Goal: Navigation & Orientation: Go to known website

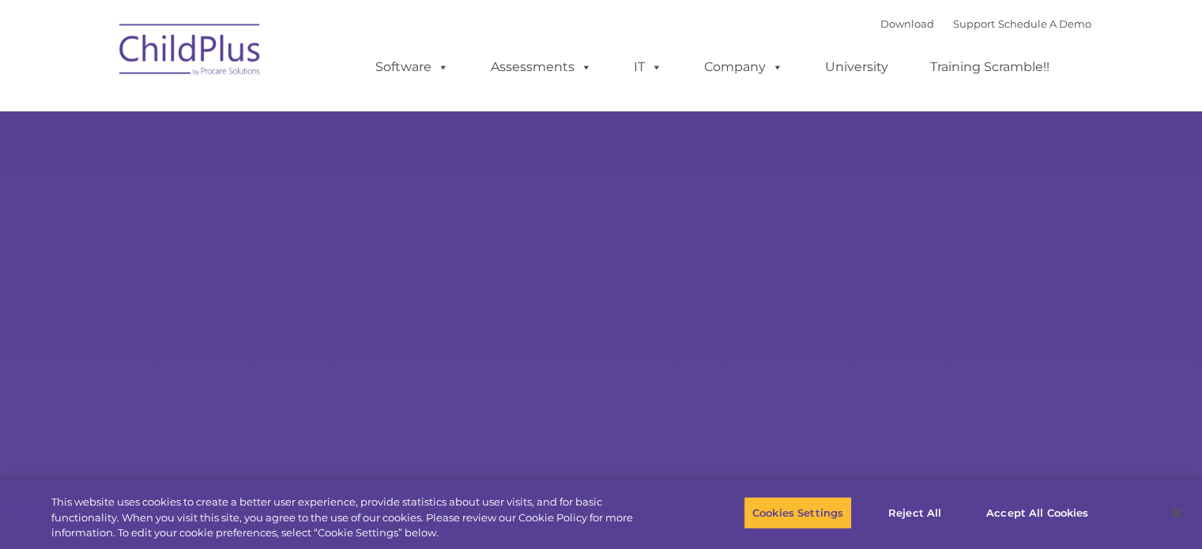
select select "MEDIUM"
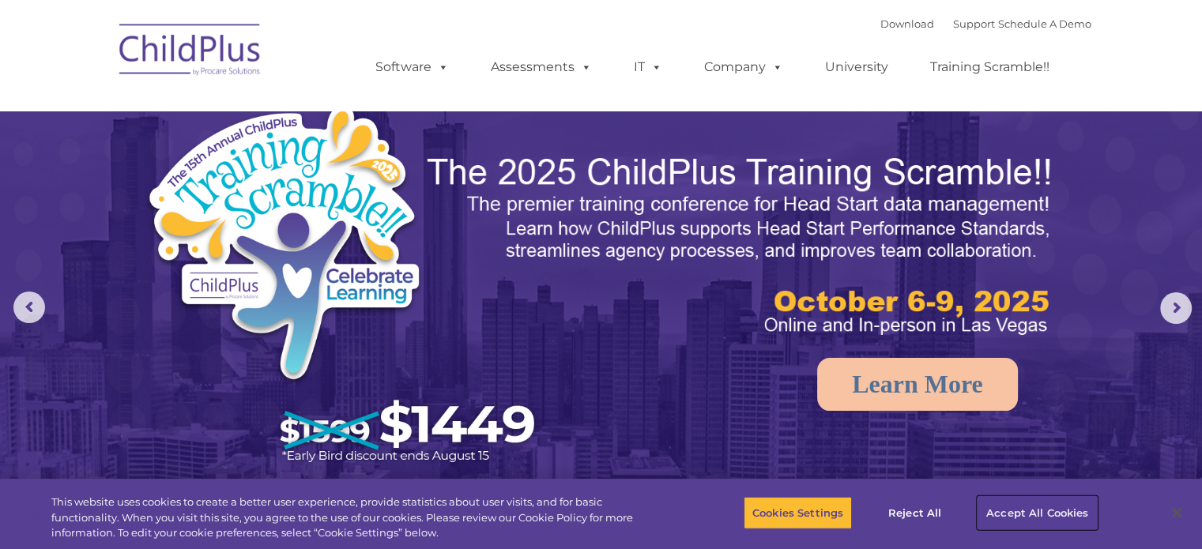
click at [1028, 512] on button "Accept All Cookies" at bounding box center [1036, 512] width 119 height 33
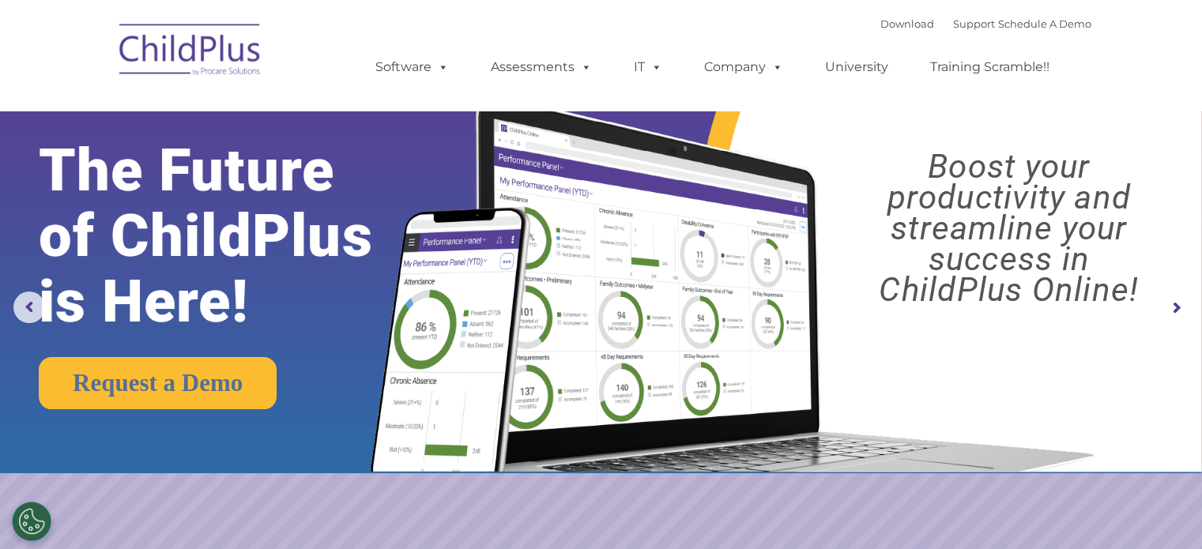
click at [222, 68] on img at bounding box center [190, 52] width 158 height 79
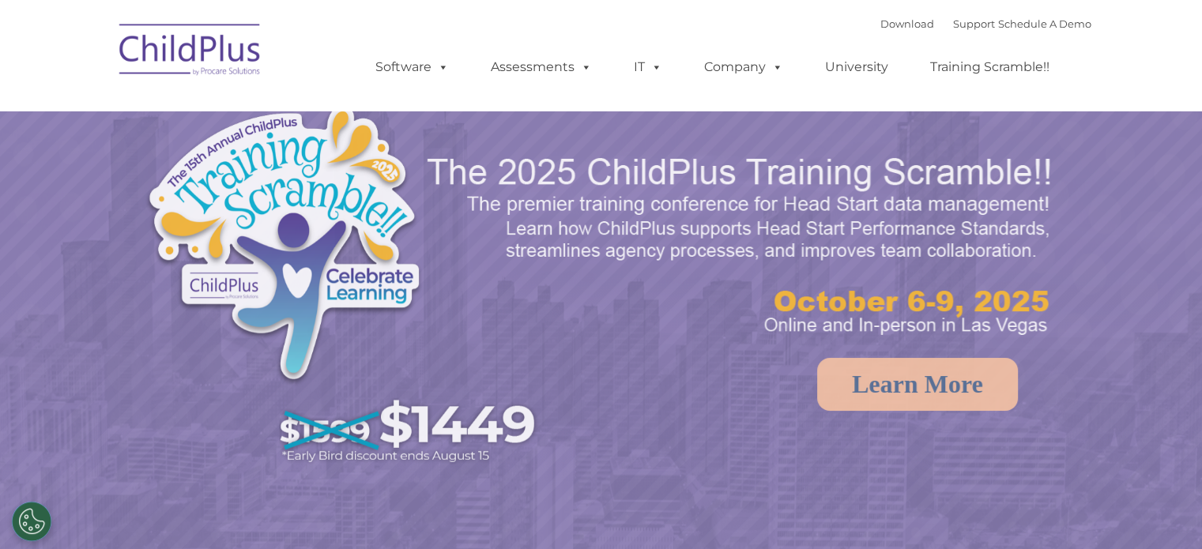
select select "MEDIUM"
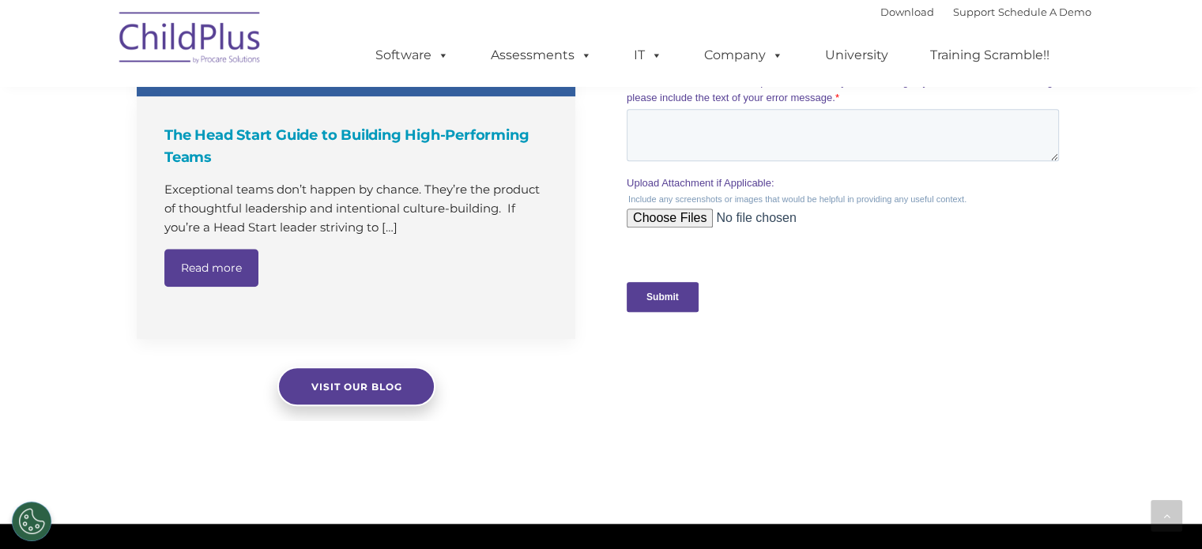
scroll to position [1837, 0]
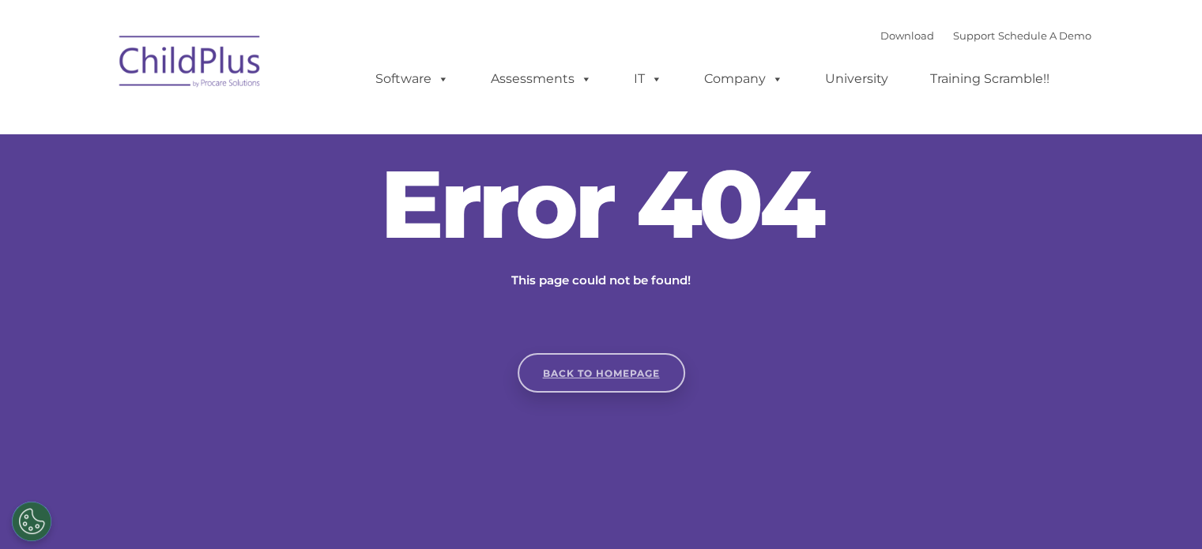
click at [557, 371] on link "Back to homepage" at bounding box center [602, 373] width 168 height 40
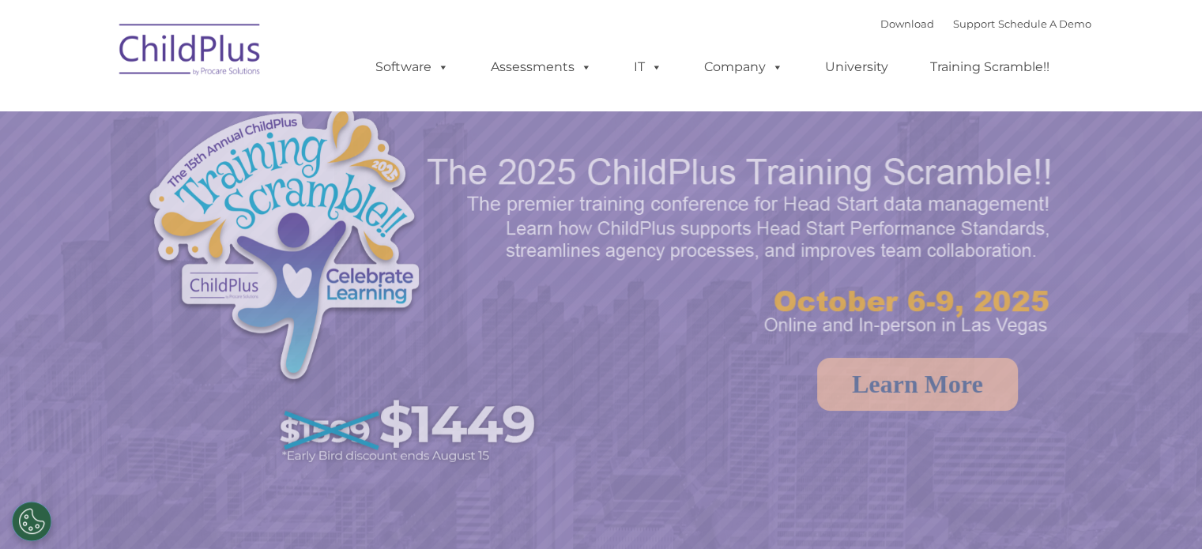
select select "MEDIUM"
